Goal: Information Seeking & Learning: Learn about a topic

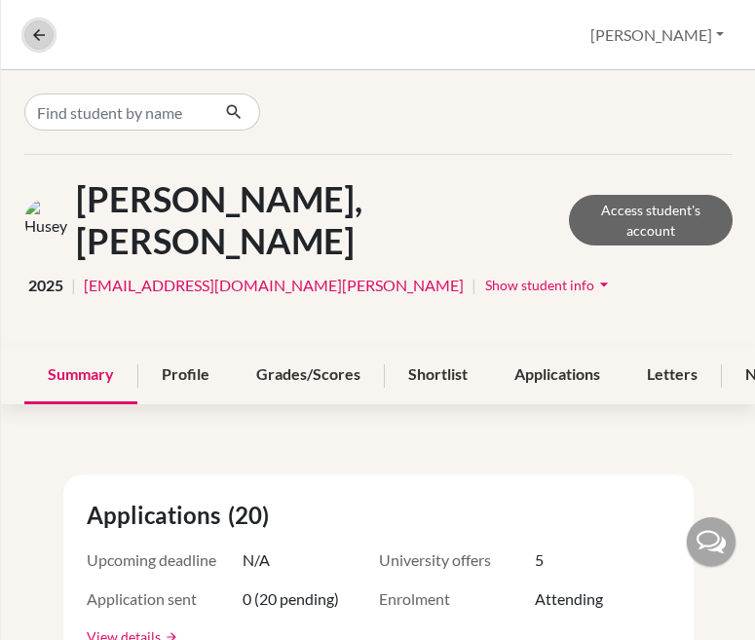
click at [40, 38] on icon at bounding box center [39, 35] width 18 height 18
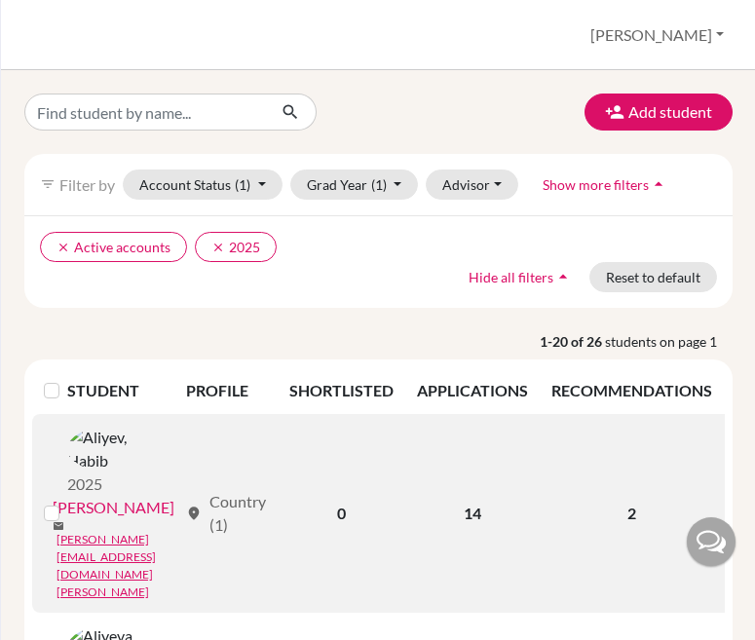
click at [103, 500] on link "[PERSON_NAME]" at bounding box center [114, 507] width 122 height 23
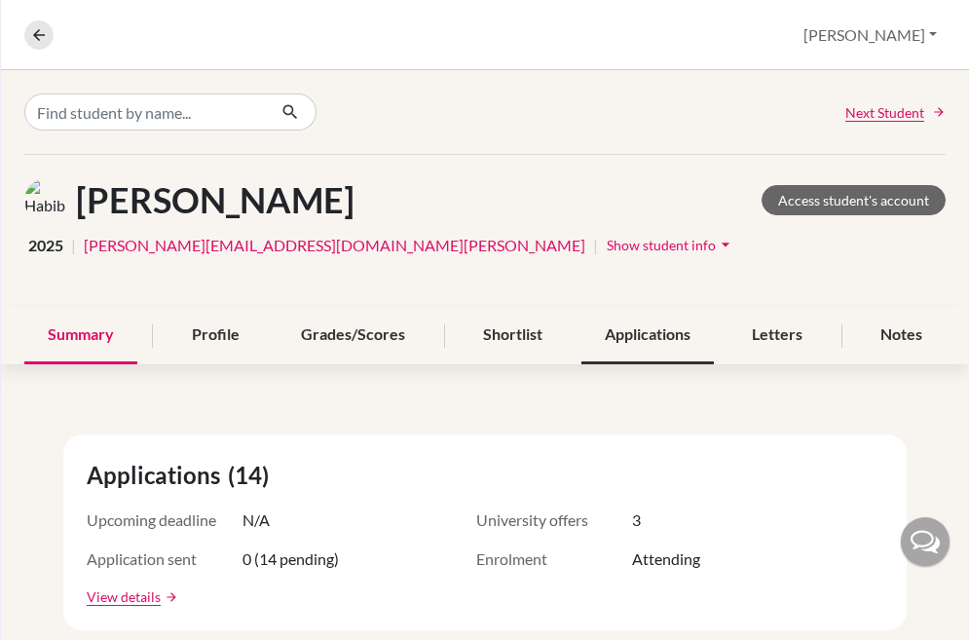
click at [640, 352] on div "Applications" at bounding box center [647, 335] width 132 height 57
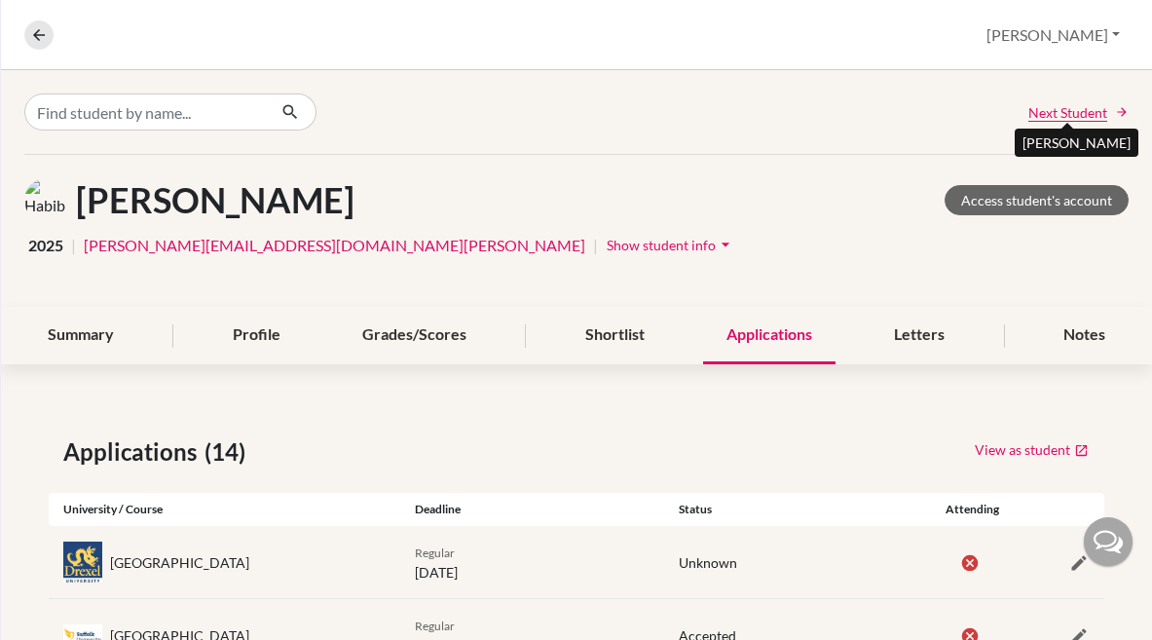
click at [1072, 109] on span "Next Student" at bounding box center [1067, 112] width 79 height 20
